Goal: Information Seeking & Learning: Learn about a topic

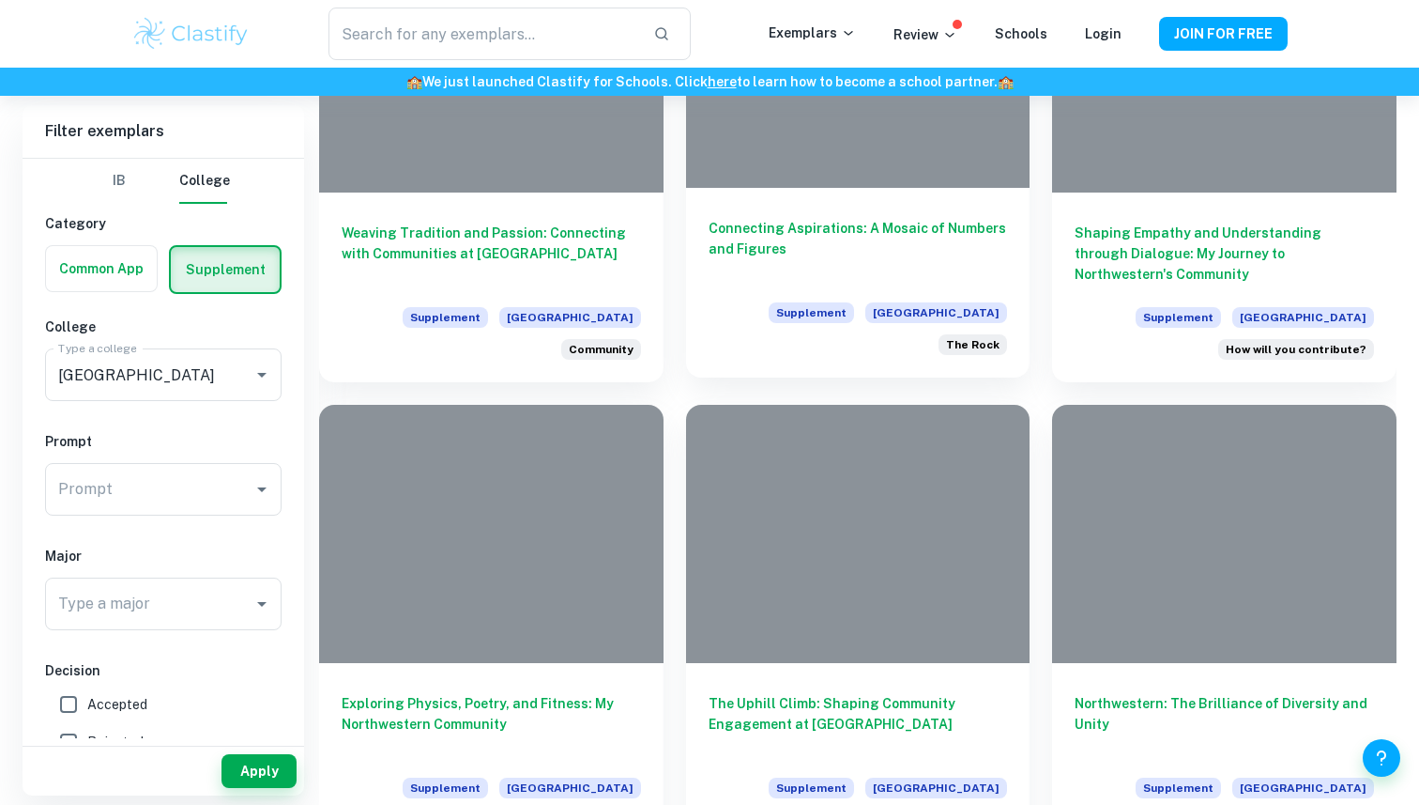
scroll to position [6722, 0]
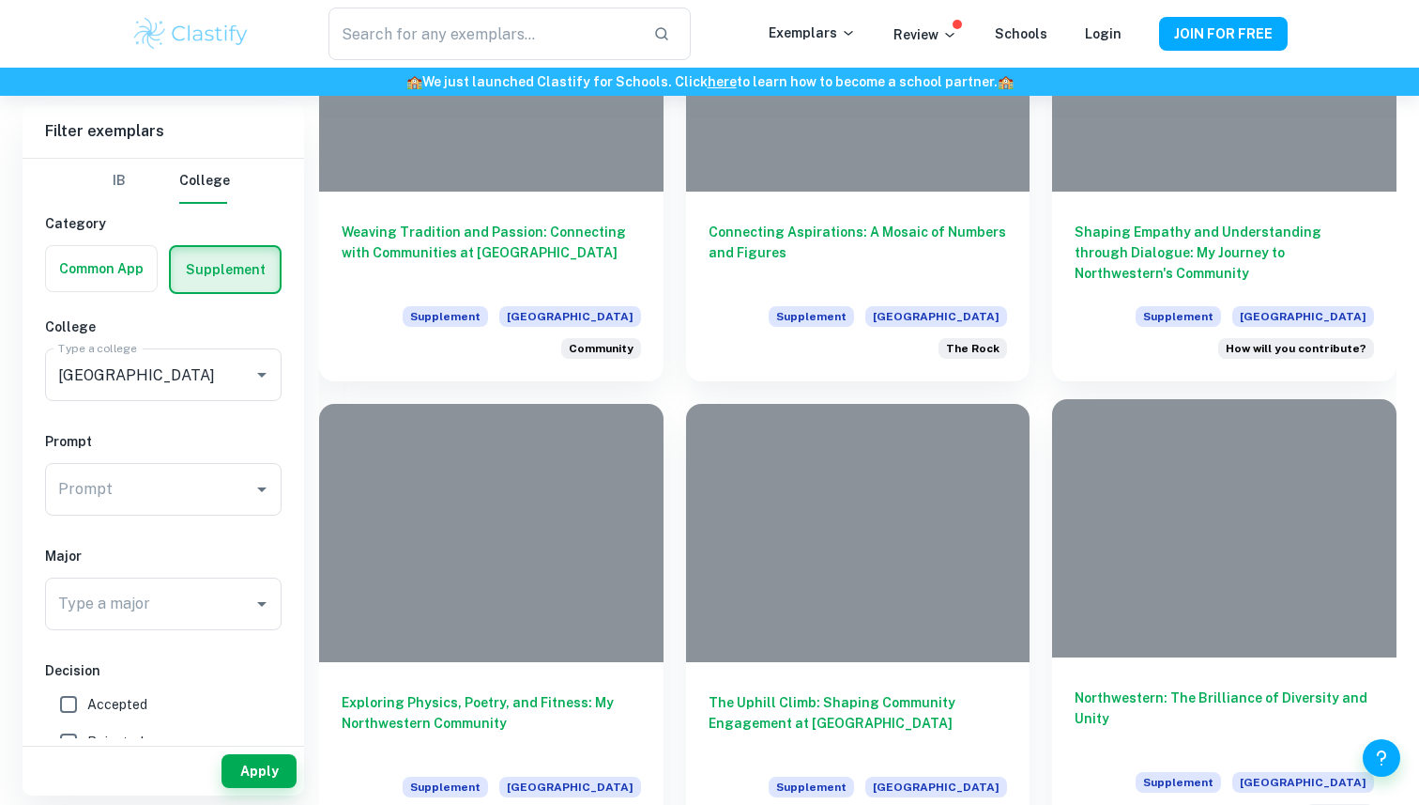
click at [1102, 697] on h6 "Northwestern: The Brilliance of Diversity and Unity" at bounding box center [1224, 718] width 299 height 62
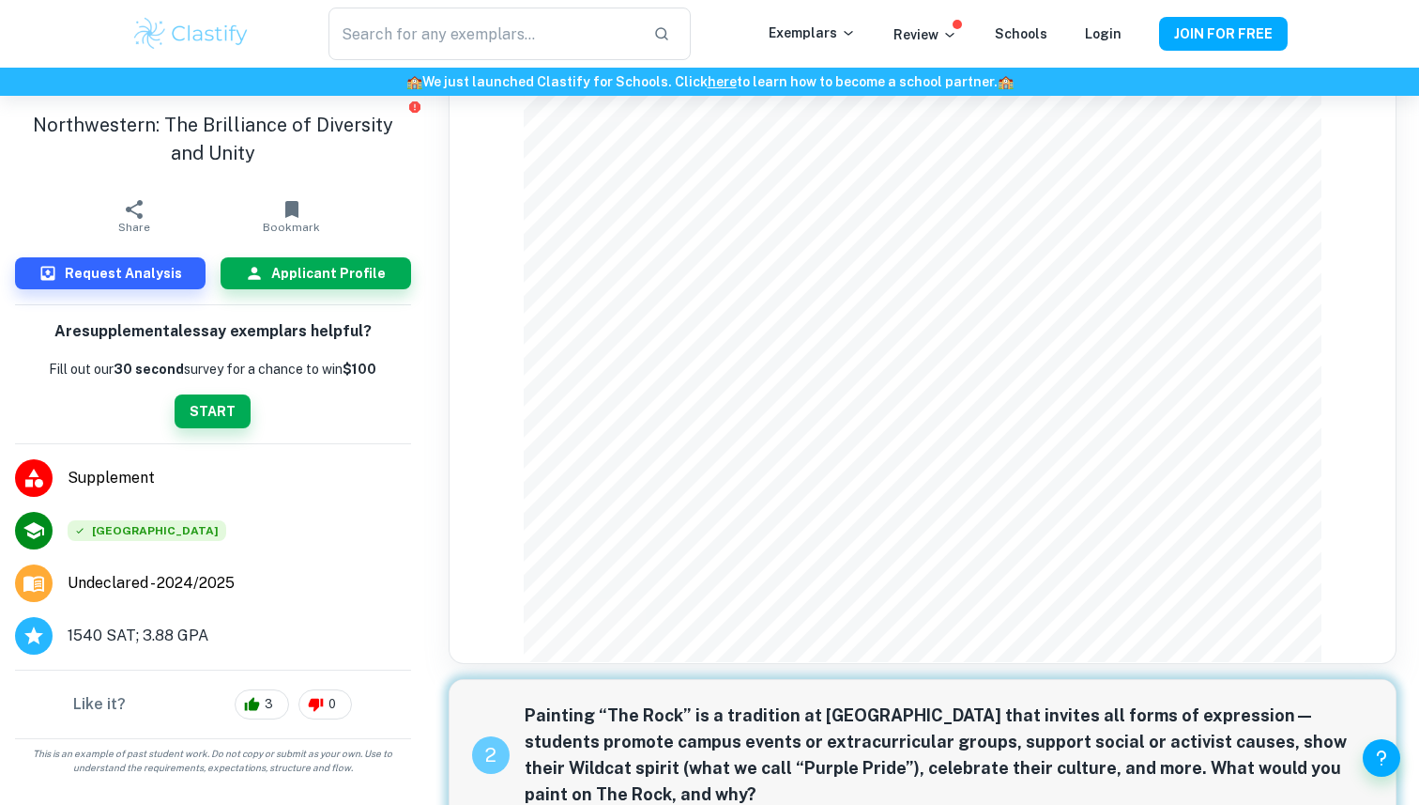
scroll to position [210, 0]
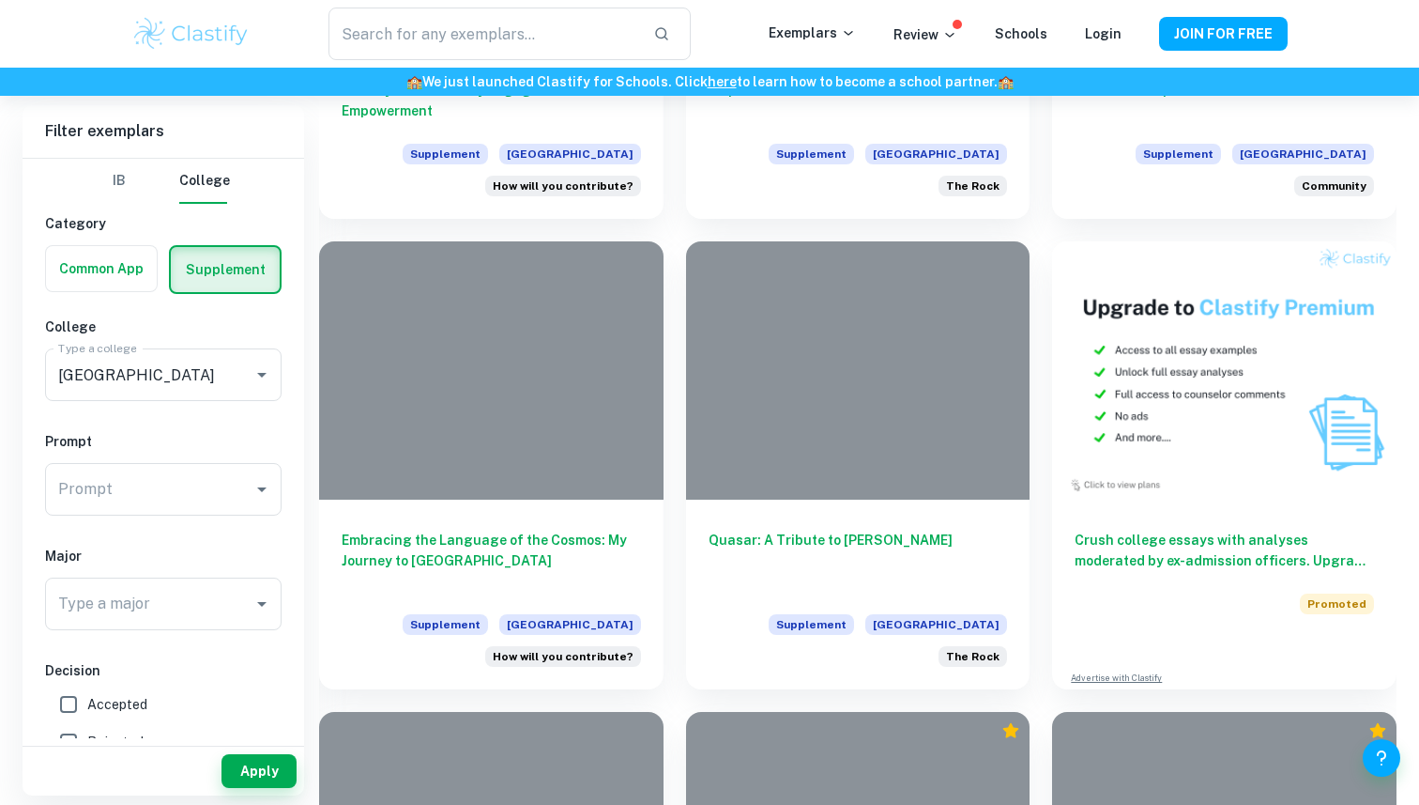
scroll to position [1141, 0]
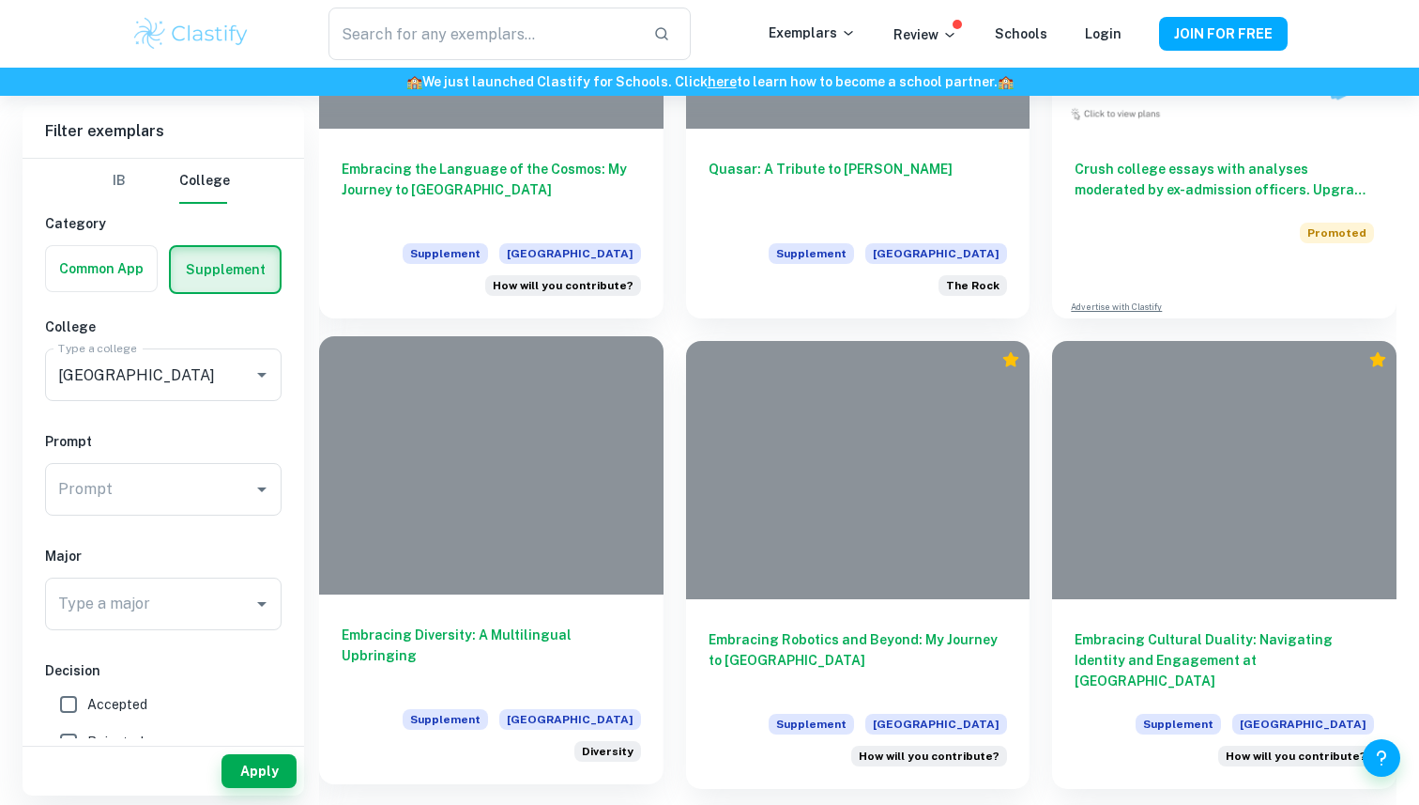
click at [526, 623] on div "Embracing Diversity: A Multilingual Upbringing Supplement [GEOGRAPHIC_DATA] Div…" at bounding box center [491, 689] width 345 height 190
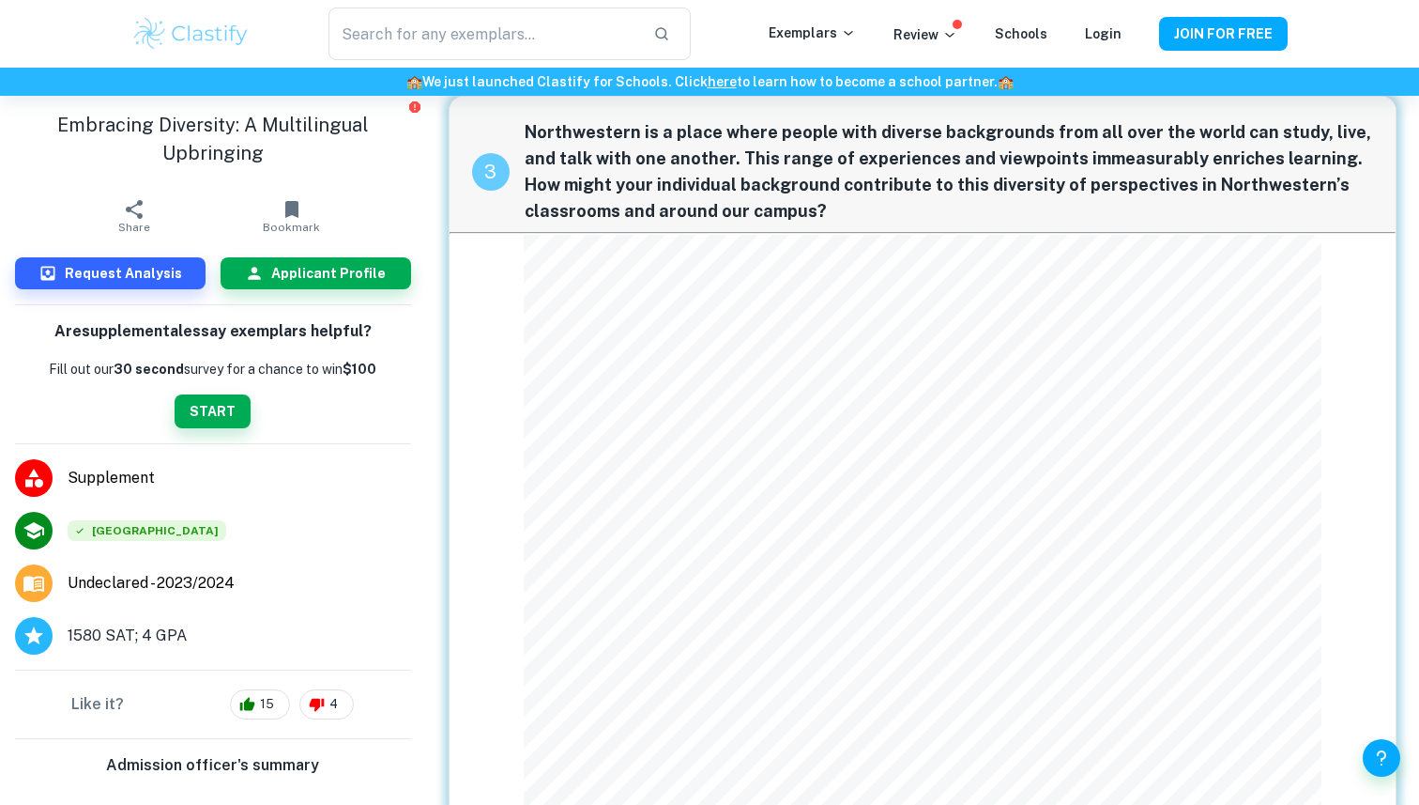
scroll to position [2838, 0]
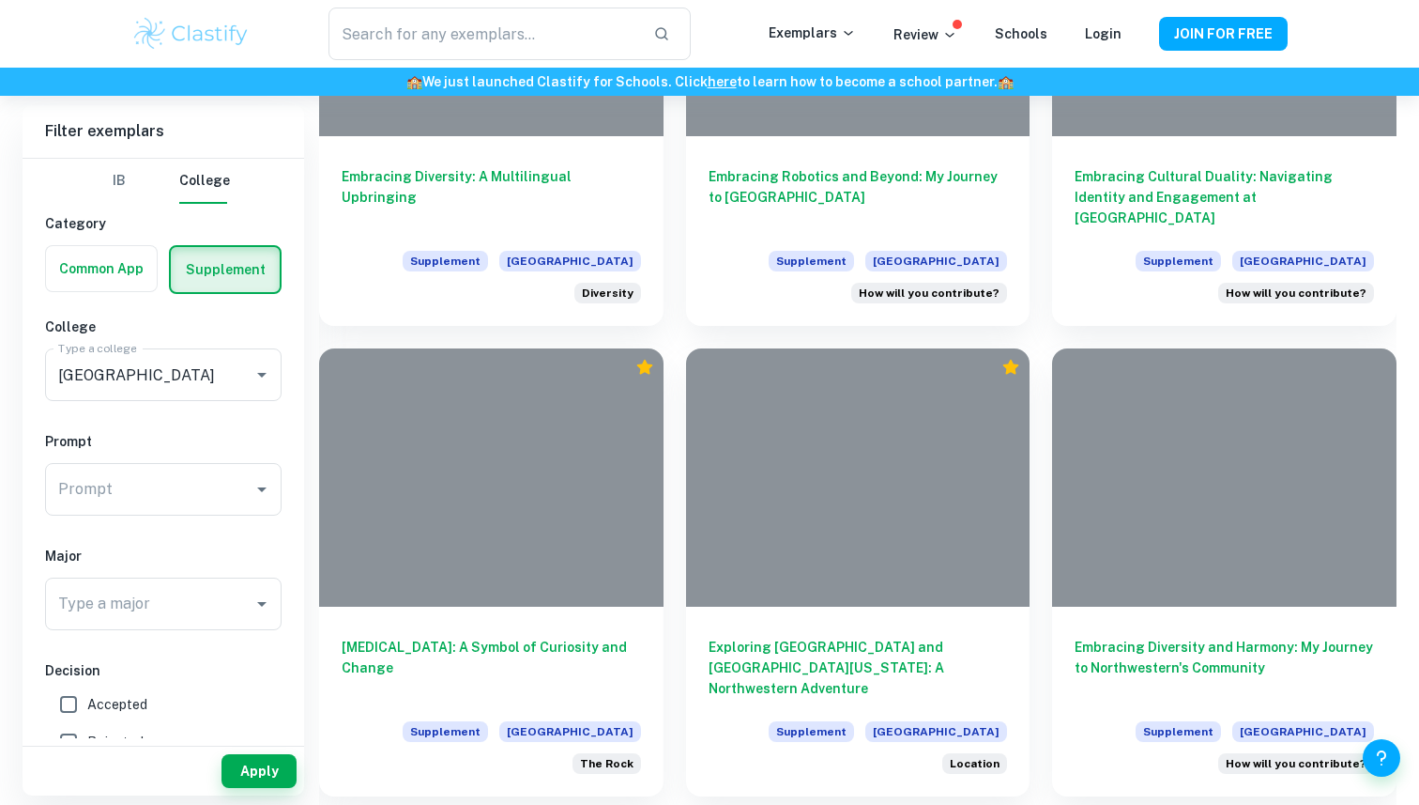
scroll to position [1736, 0]
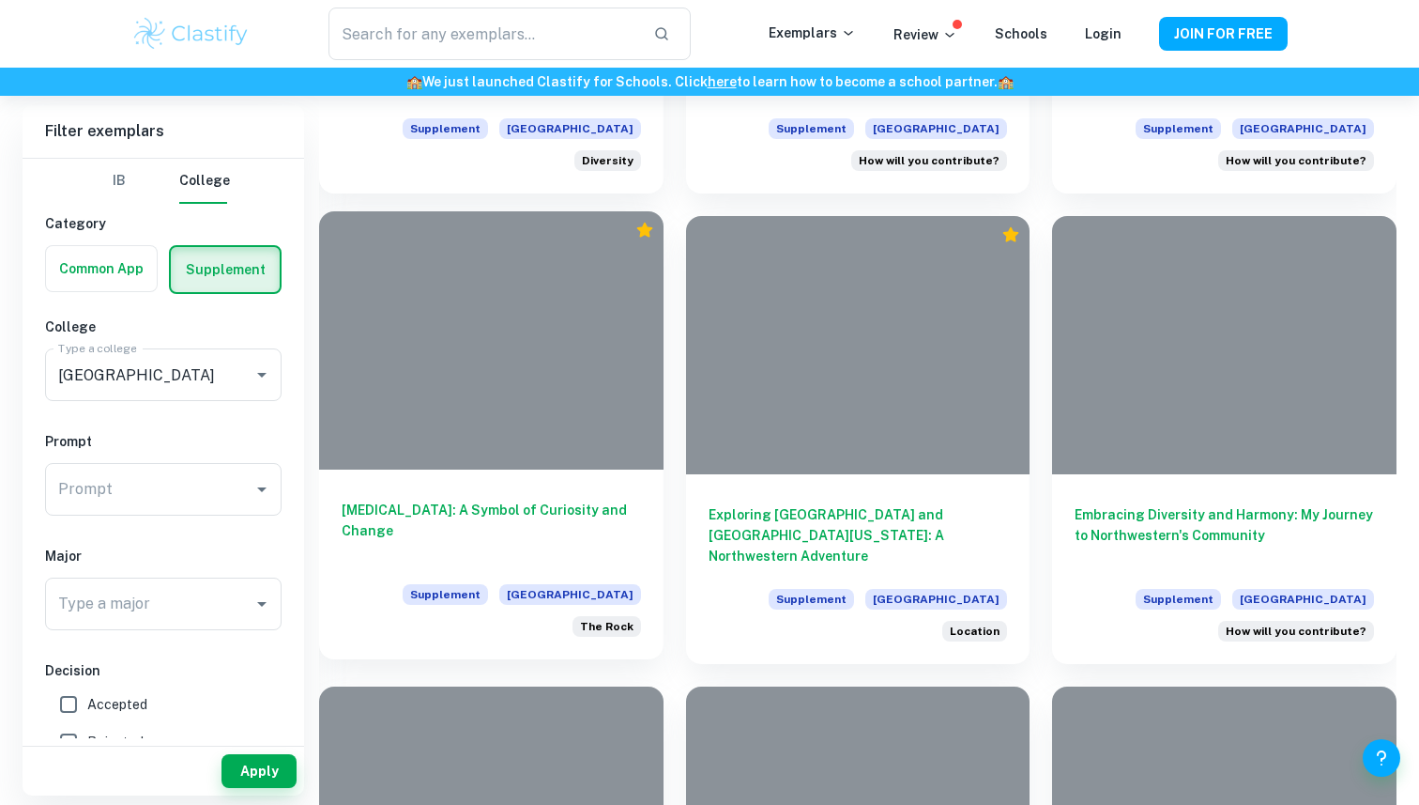
click at [585, 510] on h6 "[MEDICAL_DATA]: A Symbol of Curiosity and Change" at bounding box center [491, 530] width 299 height 62
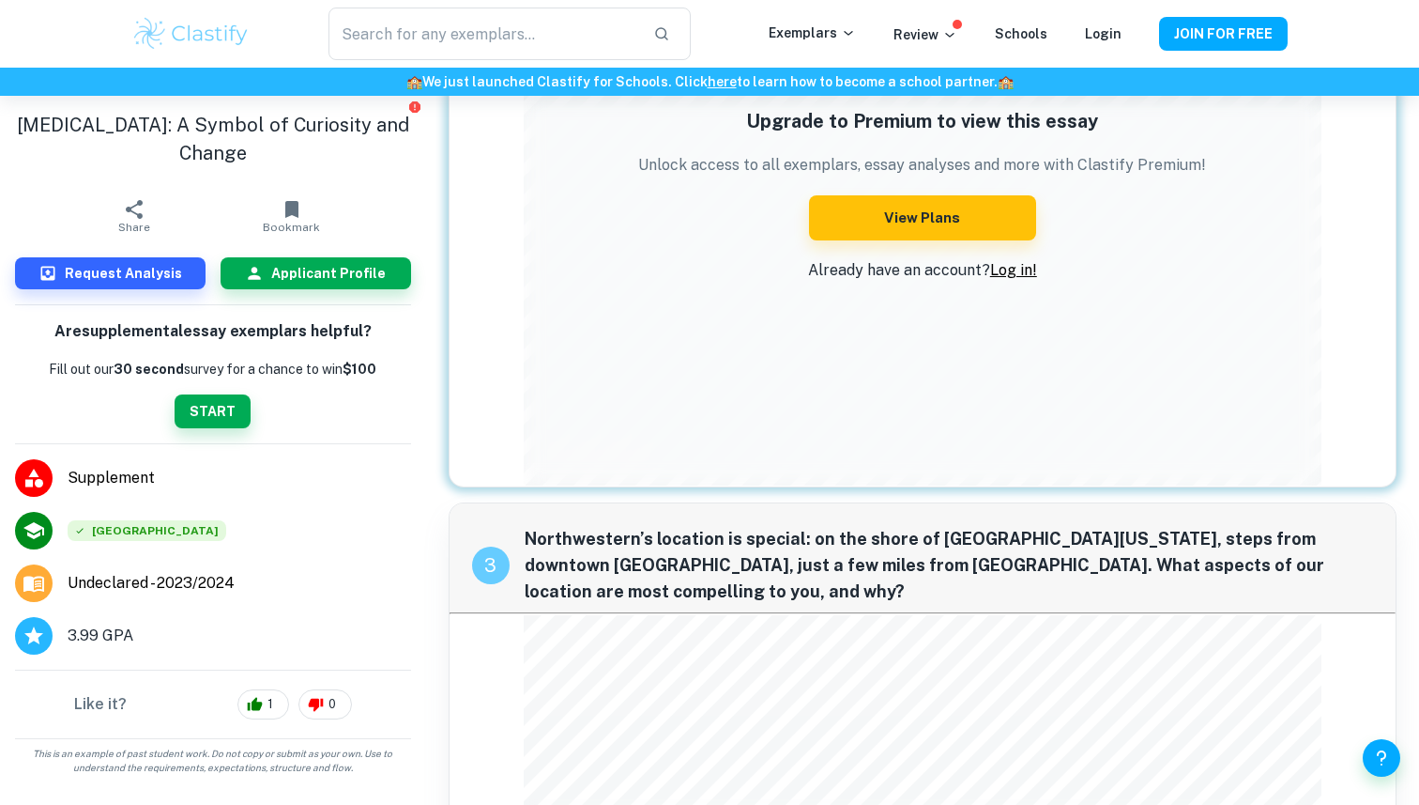
scroll to position [1559, 0]
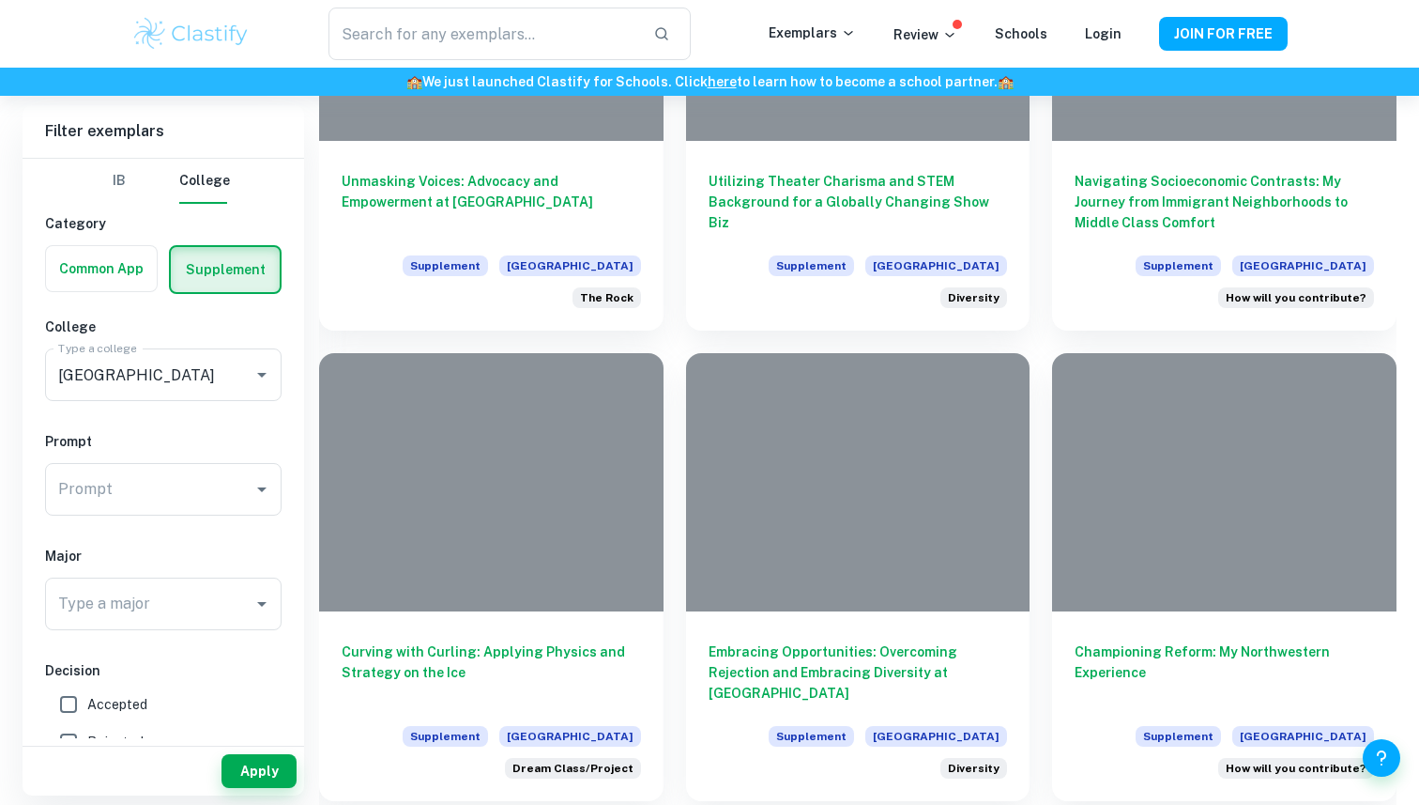
scroll to position [2742, 0]
